Goal: Task Accomplishment & Management: Use online tool/utility

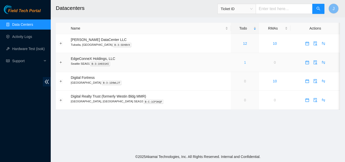
click at [244, 62] on link "1" at bounding box center [245, 63] width 2 height 4
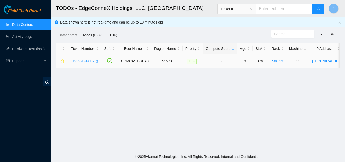
click at [102, 98] on main "TODOs - EdgeConneX Holdings, LLC, Seattle SEA01 Ticket ID J Data shown here is …" at bounding box center [198, 76] width 294 height 152
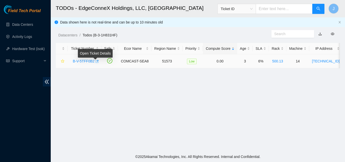
click at [93, 60] on body "Field Tech Portal Data Centers Activity Logs Hardware Test (isok) Support TODOs…" at bounding box center [172, 81] width 345 height 162
click at [95, 61] on icon "button" at bounding box center [97, 62] width 4 height 4
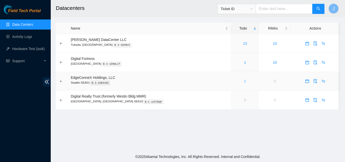
click at [244, 80] on link "1" at bounding box center [245, 81] width 2 height 4
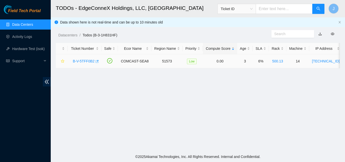
click at [96, 62] on icon "button" at bounding box center [97, 62] width 4 height 4
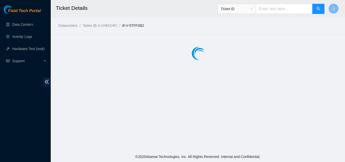
click at [273, 68] on main "Ticket Details Ticket ID J Datacenters / Todos (B-3-1H831HF) / B-V-5TFF0B2 /" at bounding box center [198, 76] width 294 height 152
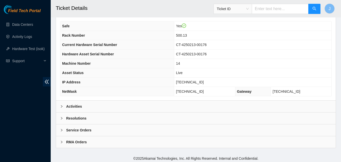
scroll to position [204, 0]
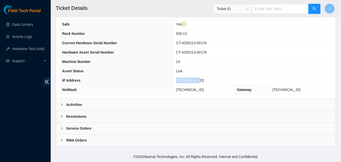
drag, startPoint x: 214, startPoint y: 81, endPoint x: 176, endPoint y: 83, distance: 38.5
click at [176, 83] on tr "IP Address 23.32.46.215" at bounding box center [195, 80] width 271 height 9
copy tr "[TECHNICAL_ID]"
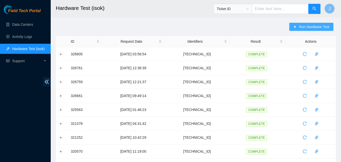
click at [305, 28] on span "Run Hardware Test" at bounding box center [314, 27] width 30 height 6
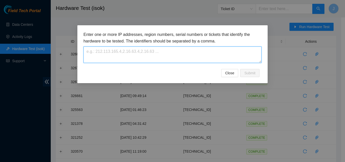
click at [239, 54] on textarea at bounding box center [172, 55] width 178 height 16
paste textarea "[TECHNICAL_ID]"
type textarea "[TECHNICAL_ID]"
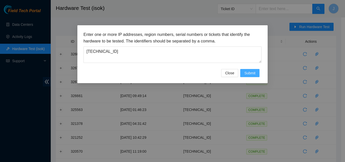
click at [253, 73] on span "Submit" at bounding box center [249, 73] width 11 height 6
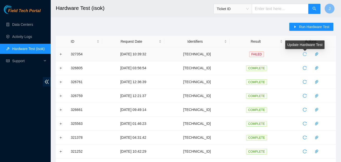
click at [304, 53] on icon "reload" at bounding box center [304, 54] width 4 height 4
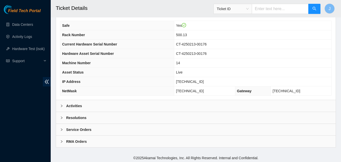
scroll to position [204, 0]
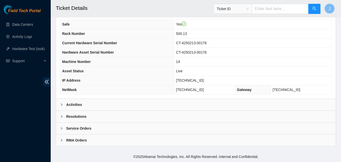
click at [157, 104] on div "Activities" at bounding box center [195, 105] width 279 height 12
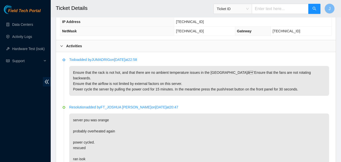
scroll to position [254, 0]
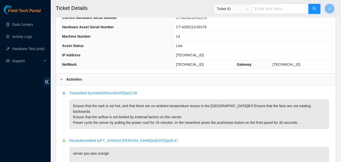
click at [129, 78] on div "Activities" at bounding box center [195, 80] width 279 height 12
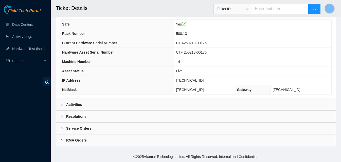
drag, startPoint x: 108, startPoint y: 115, endPoint x: 222, endPoint y: 82, distance: 119.3
click at [111, 114] on div "Resolutions" at bounding box center [195, 117] width 279 height 12
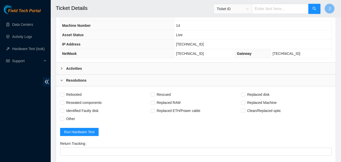
scroll to position [330, 0]
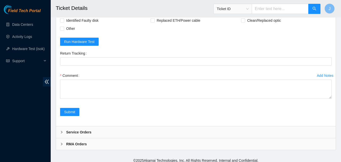
click at [159, 102] on div "Add Notes Comment" at bounding box center [195, 90] width 275 height 36
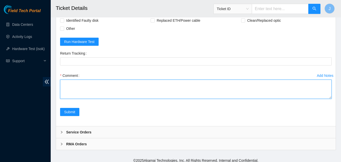
click at [155, 96] on textarea "Comment" at bounding box center [195, 89] width 271 height 19
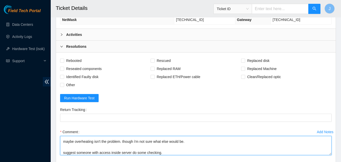
scroll to position [334, 0]
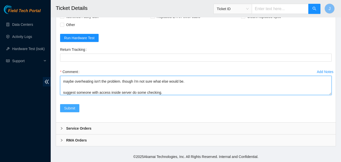
type textarea "once again, psu light was orange. power cycled rescued ran isok passed. checked…"
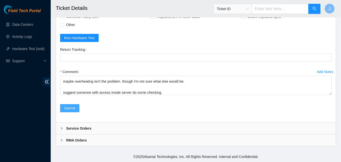
click at [66, 107] on span "Submit" at bounding box center [69, 109] width 11 height 6
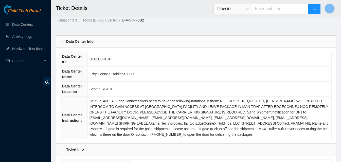
scroll to position [0, 0]
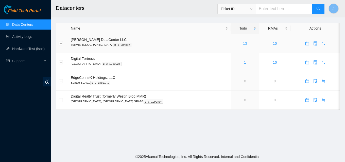
click at [243, 44] on link "13" at bounding box center [245, 44] width 4 height 4
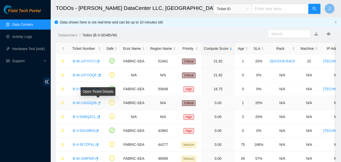
click at [98, 103] on icon "button" at bounding box center [99, 104] width 4 height 4
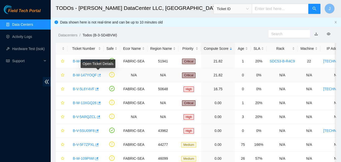
click at [98, 75] on icon "button" at bounding box center [99, 75] width 3 height 3
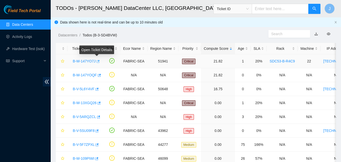
click at [98, 62] on icon "button" at bounding box center [98, 62] width 4 height 4
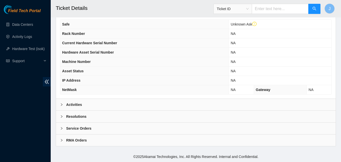
click at [142, 108] on div "Activities" at bounding box center [195, 105] width 279 height 12
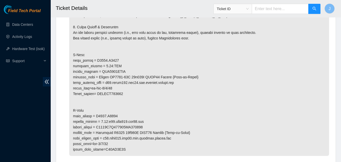
scroll to position [326, 0]
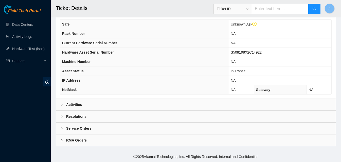
drag, startPoint x: 101, startPoint y: 104, endPoint x: 201, endPoint y: 77, distance: 103.6
click at [103, 104] on div "Activities" at bounding box center [195, 105] width 279 height 12
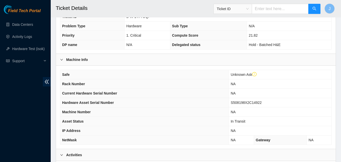
scroll to position [124, 0]
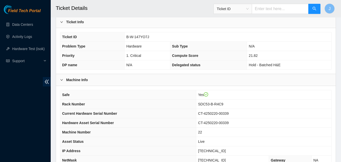
scroll to position [152, 0]
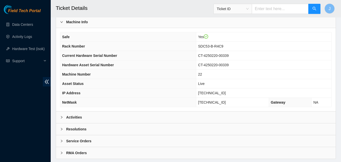
click at [132, 123] on div "Activities" at bounding box center [195, 118] width 279 height 12
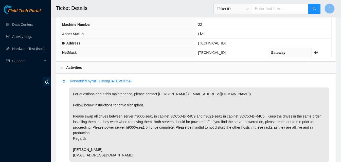
scroll to position [253, 0]
